Goal: Task Accomplishment & Management: Complete application form

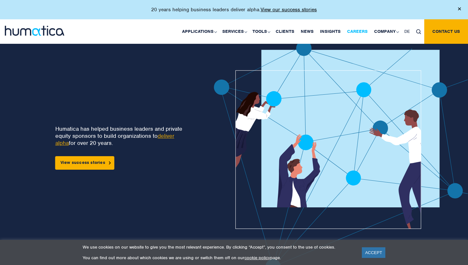
click at [359, 31] on link "Careers" at bounding box center [357, 31] width 27 height 24
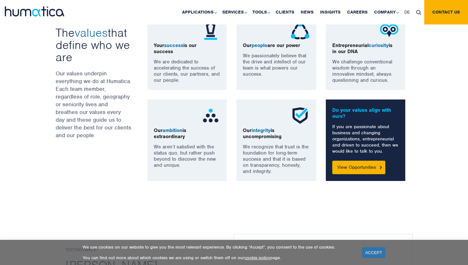
scroll to position [647, 0]
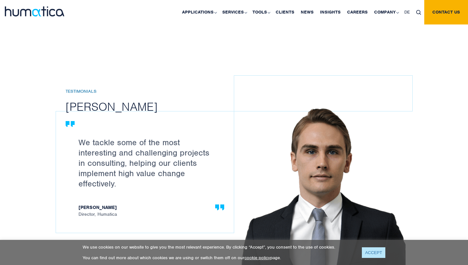
click at [370, 252] on link "ACCEPT" at bounding box center [373, 252] width 23 height 11
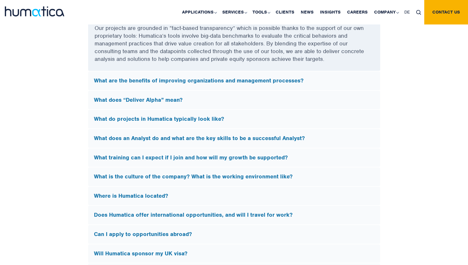
scroll to position [1866, 0]
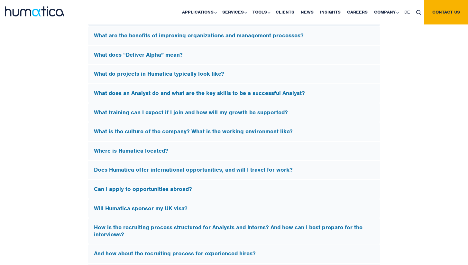
click at [123, 205] on h5 "Will Humatica sponsor my UK visa?" at bounding box center [234, 208] width 281 height 7
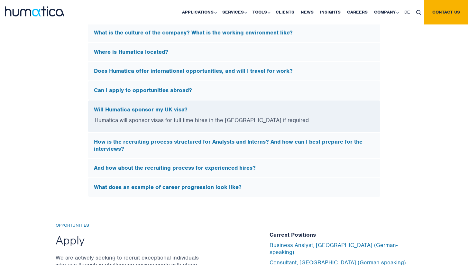
click at [118, 106] on h5 "Will Humatica sponsor my UK visa?" at bounding box center [234, 109] width 281 height 7
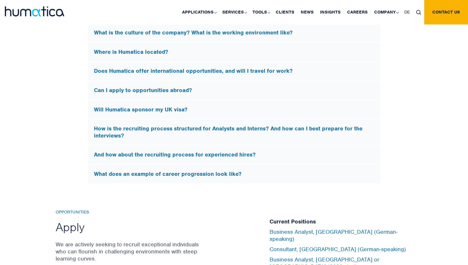
click at [106, 127] on h5 "How is the recruiting process structured for Analysts and Interns? And how can …" at bounding box center [234, 132] width 281 height 14
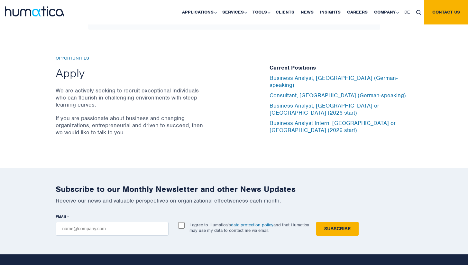
scroll to position [2119, 0]
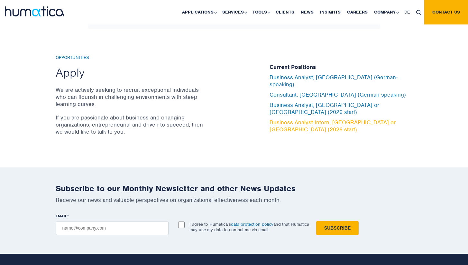
click at [310, 119] on link "Business Analyst Intern, London or Munich (2026 start)" at bounding box center [333, 126] width 126 height 14
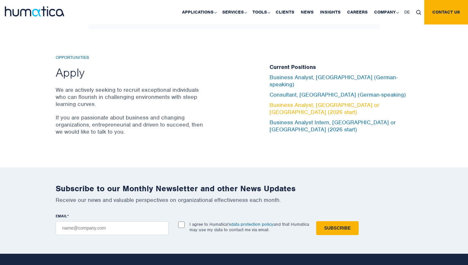
click at [312, 104] on link "Business Analyst, London or Munich (2026 start)" at bounding box center [325, 108] width 110 height 14
